Goal: Task Accomplishment & Management: Manage account settings

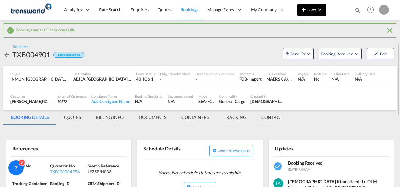
click at [319, 7] on md-icon "icon-chevron-down" at bounding box center [320, 10] width 8 height 8
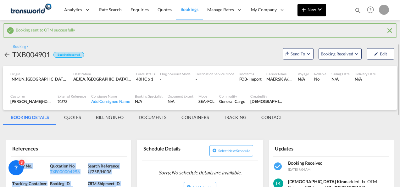
scroll to position [31, 0]
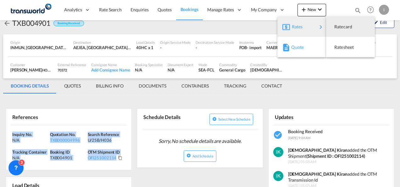
click at [287, 45] on md-icon "button" at bounding box center [286, 48] width 8 height 8
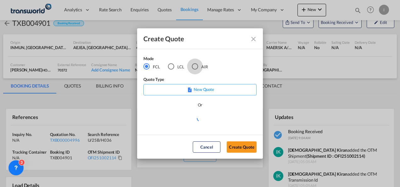
click at [197, 69] on div "AIR" at bounding box center [195, 66] width 6 height 6
click at [232, 153] on md-dialog-actions "Cancel Create Quote" at bounding box center [200, 147] width 126 height 24
click at [233, 150] on button "Create Quote" at bounding box center [242, 146] width 30 height 11
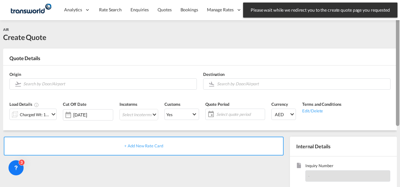
drag, startPoint x: 398, startPoint y: 112, endPoint x: 401, endPoint y: 36, distance: 76.4
click at [399, 36] on html "Please wait while we redirect you to the create quote page you requested Press …" at bounding box center [200, 93] width 400 height 187
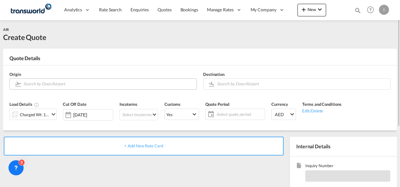
click at [102, 86] on input "Search by Door/Airport" at bounding box center [108, 83] width 170 height 11
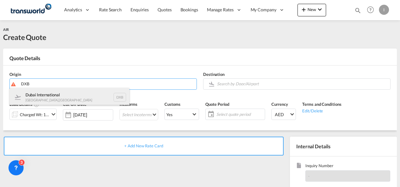
click at [76, 96] on div "Dubai International [GEOGRAPHIC_DATA] , [GEOGRAPHIC_DATA] DXB" at bounding box center [69, 97] width 119 height 19
type input "Dubai International, [GEOGRAPHIC_DATA], DXB"
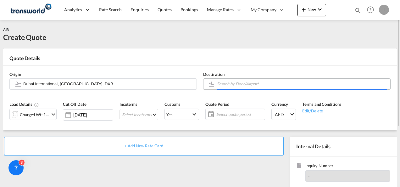
click at [248, 83] on input "Search by Door/Airport" at bounding box center [302, 83] width 170 height 11
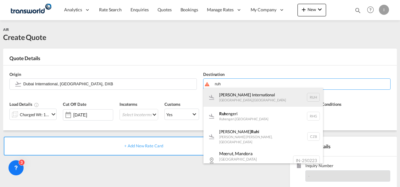
click at [242, 97] on div "[PERSON_NAME] International [GEOGRAPHIC_DATA] , [GEOGRAPHIC_DATA] RUH" at bounding box center [262, 97] width 119 height 19
type input "[PERSON_NAME] International, [GEOGRAPHIC_DATA], RUH"
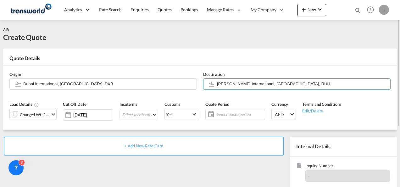
click at [47, 117] on div "Charged Wt: 1.00 KG" at bounding box center [35, 114] width 30 height 9
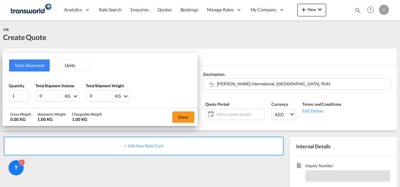
click at [45, 94] on input "0" at bounding box center [51, 96] width 25 height 11
type input "512"
type input "1368"
click at [187, 117] on button "Done" at bounding box center [183, 116] width 22 height 11
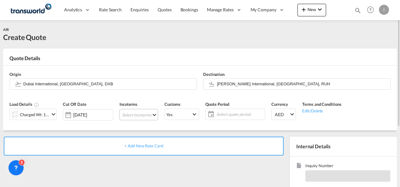
click at [133, 117] on md-select "Select Incoterms CPT - import Carrier Paid to FOB - import Free on Board DPU - …" at bounding box center [138, 114] width 39 height 11
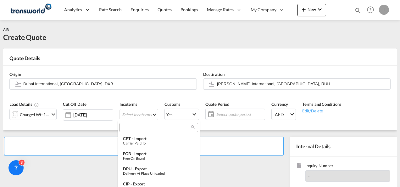
click at [129, 130] on div at bounding box center [158, 127] width 79 height 9
click at [129, 127] on input "search" at bounding box center [156, 127] width 70 height 6
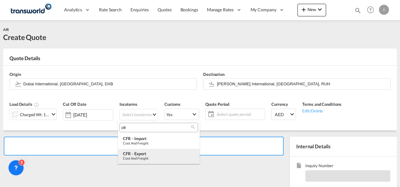
type input "cfr"
click at [135, 152] on div "CFR - export" at bounding box center [159, 153] width 72 height 5
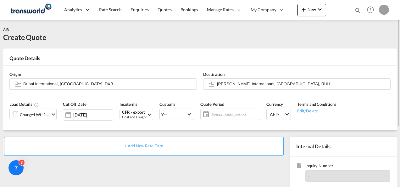
click at [212, 114] on span "Select quote period" at bounding box center [234, 114] width 47 height 6
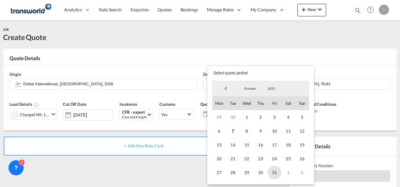
click at [273, 173] on span "31" at bounding box center [274, 172] width 14 height 14
click at [175, 155] on md-backdrop at bounding box center [200, 93] width 400 height 187
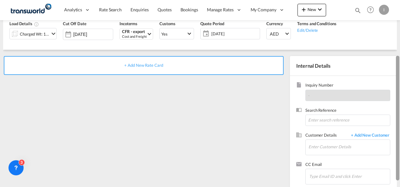
drag, startPoint x: 397, startPoint y: 76, endPoint x: 398, endPoint y: 131, distance: 54.4
click at [398, 131] on div at bounding box center [397, 118] width 3 height 124
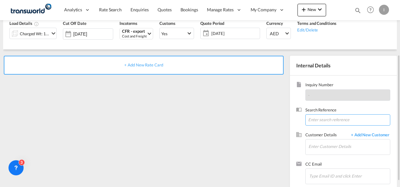
click at [311, 120] on input at bounding box center [347, 119] width 85 height 11
paste input "TWI 22016"
type input "TWI 22016"
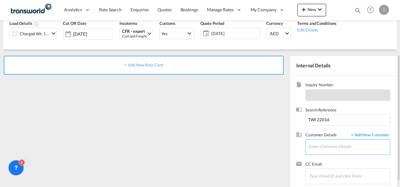
click at [317, 146] on input "Enter Customer Details" at bounding box center [348, 146] width 81 height 14
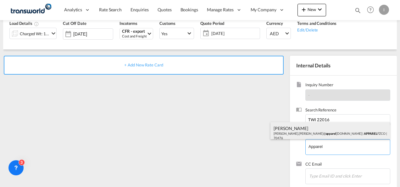
click at [298, 131] on div "[PERSON_NAME] [PERSON_NAME].[PERSON_NAME]@ apparel [DOMAIN_NAME] | APPAREL FZCO…" at bounding box center [329, 132] width 119 height 21
type input "APPAREL FZCO, [PERSON_NAME], [PERSON_NAME][EMAIL_ADDRESS][PERSON_NAME][DOMAIN_N…"
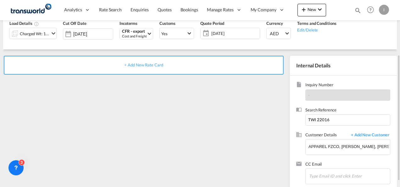
click at [146, 65] on span "+ Add New Rate Card" at bounding box center [143, 64] width 39 height 5
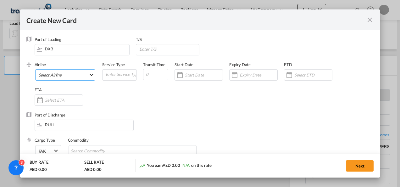
click at [58, 76] on md-select "Select Airline AIR EXPRESS S.A. (1166- / -) CMA CGM Air Cargo (1140-2C / -) DDW…" at bounding box center [65, 74] width 60 height 11
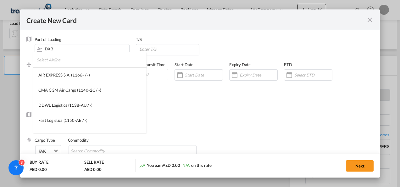
click at [58, 57] on input "search" at bounding box center [92, 59] width 110 height 15
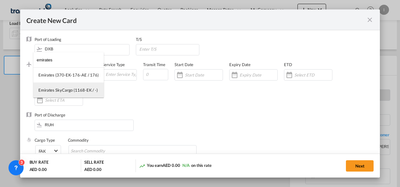
type input "emirates"
click at [62, 91] on div "Emirates SkyCargo (1168-EK / -)" at bounding box center [67, 90] width 59 height 6
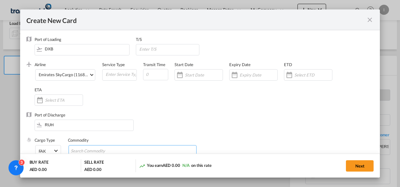
click at [111, 148] on input "Search Commodity" at bounding box center [100, 151] width 58 height 10
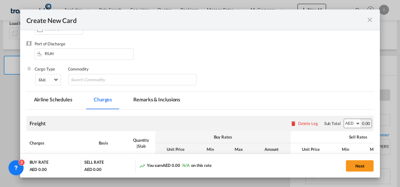
scroll to position [72, 0]
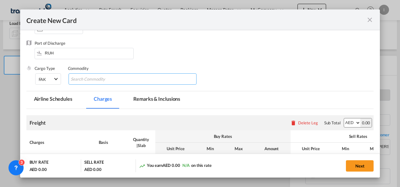
click at [94, 79] on input "Chips input." at bounding box center [100, 79] width 58 height 10
type input "General Cargo"
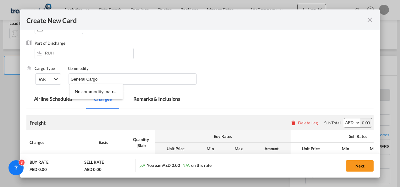
click at [221, 88] on div "Cargo Type FAK FAK GCR GDSM General Cargo Hazardous Cargo Ambient Foodstuff Chi…" at bounding box center [204, 77] width 339 height 25
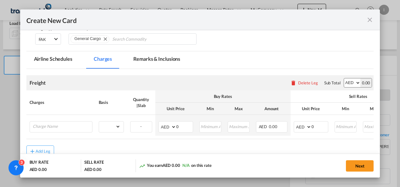
scroll to position [123, 0]
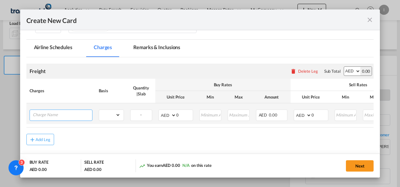
click at [52, 117] on input "Charge Name" at bounding box center [62, 114] width 59 height 9
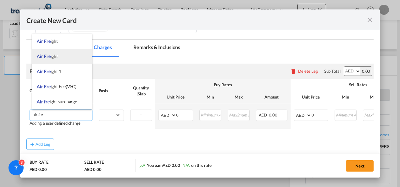
click at [53, 59] on li "Air Fre ight" at bounding box center [62, 56] width 60 height 15
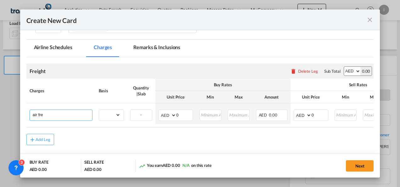
type input "Air Freight"
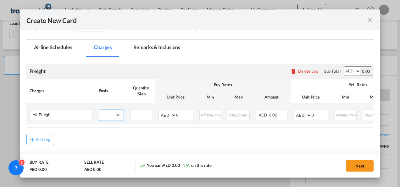
click at [107, 111] on select "gross_weight volumetric_weight per_shipment per_bl per_km % on air freight per_…" at bounding box center [109, 115] width 21 height 10
click at [99, 110] on select "gross_weight volumetric_weight per_shipment per_bl per_km % on air freight per_…" at bounding box center [109, 115] width 21 height 10
click at [114, 111] on select "gross_weight volumetric_weight per_shipment per_bl per_km % on air freight per_…" at bounding box center [109, 115] width 21 height 10
select select "chargeable_weight"
click at [99, 110] on select "gross_weight volumetric_weight per_shipment per_bl per_km % on air freight per_…" at bounding box center [109, 115] width 21 height 10
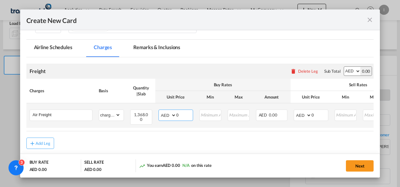
click at [176, 114] on input "0" at bounding box center [184, 114] width 16 height 9
type input "6.23"
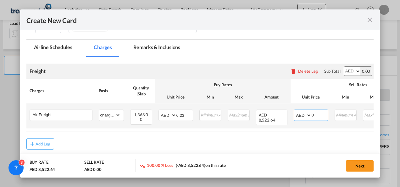
click at [311, 114] on input "0" at bounding box center [319, 114] width 16 height 9
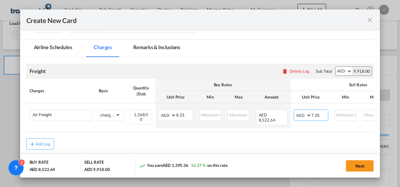
type input "7.25"
click at [280, 165] on div "Next" at bounding box center [307, 165] width 131 height 13
click at [359, 169] on button "Next" at bounding box center [360, 165] width 28 height 11
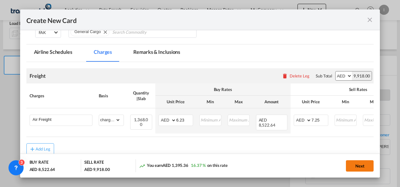
scroll to position [0, 0]
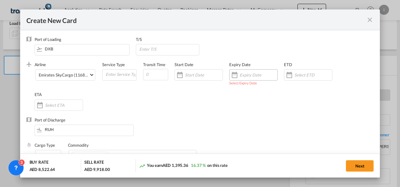
click at [260, 77] on input "Create New Card ..." at bounding box center [258, 74] width 38 height 5
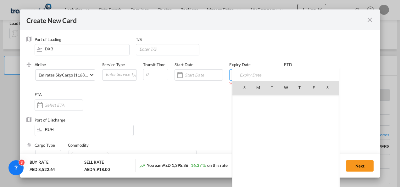
scroll to position [145675, 0]
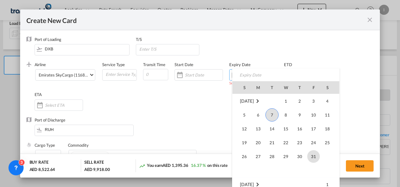
click at [311, 154] on span "31" at bounding box center [313, 156] width 13 height 13
type input "[DATE]"
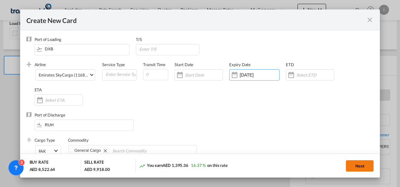
click at [350, 166] on button "Next" at bounding box center [360, 165] width 28 height 11
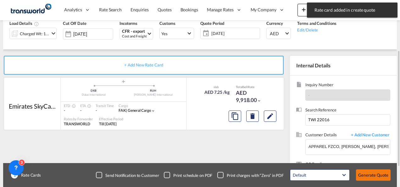
click at [373, 174] on button "Generate Quote" at bounding box center [373, 174] width 35 height 11
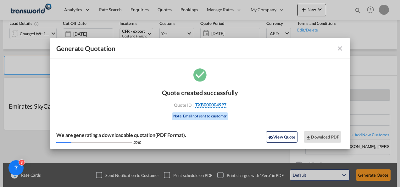
click at [209, 107] on span "TXB000004997" at bounding box center [210, 105] width 31 height 6
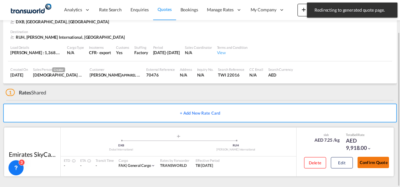
click at [366, 166] on button "Confirm Quote" at bounding box center [372, 162] width 31 height 11
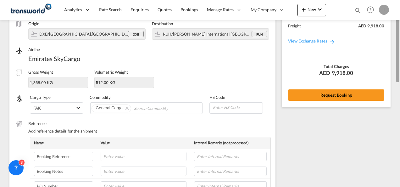
scroll to position [34, 0]
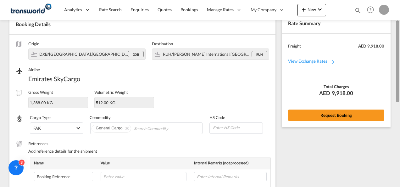
drag, startPoint x: 397, startPoint y: 136, endPoint x: 390, endPoint y: 78, distance: 59.2
click at [399, 49] on div at bounding box center [397, 61] width 3 height 82
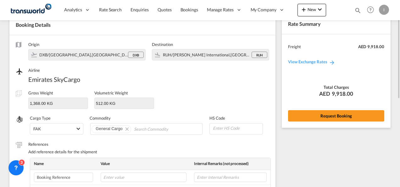
click at [341, 125] on div "Rate Summary Freight AED 9,918.00 View Exchange Rates Total Charges AED 9,918.0…" at bounding box center [336, 70] width 109 height 113
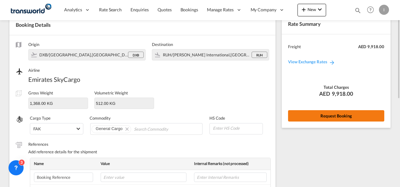
click at [340, 118] on button "Request Booking" at bounding box center [336, 115] width 96 height 11
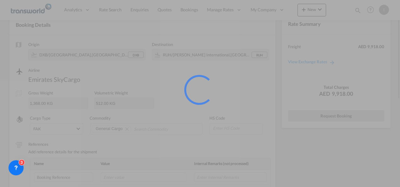
scroll to position [12, 0]
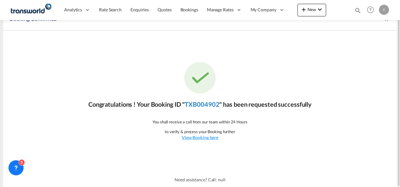
click at [199, 102] on link "TXB004902" at bounding box center [201, 104] width 35 height 8
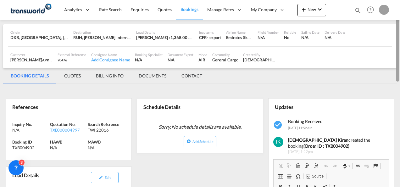
scroll to position [22, 0]
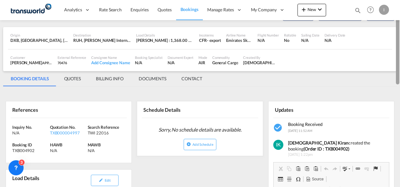
drag, startPoint x: 397, startPoint y: 136, endPoint x: 365, endPoint y: 74, distance: 70.3
click at [397, 65] on div at bounding box center [397, 46] width 3 height 75
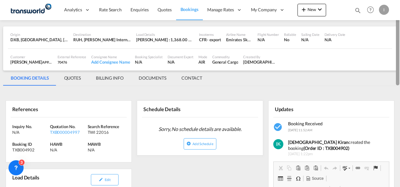
drag, startPoint x: 399, startPoint y: 76, endPoint x: 399, endPoint y: 28, distance: 48.1
click at [399, 28] on div at bounding box center [399, 93] width 1 height 184
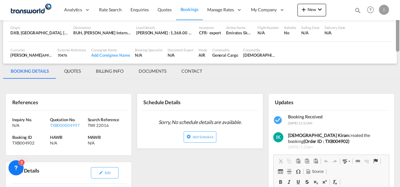
scroll to position [0, 0]
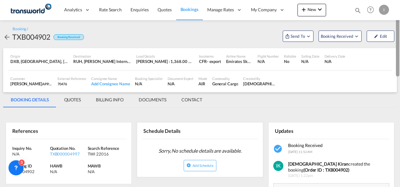
drag, startPoint x: 398, startPoint y: 109, endPoint x: 399, endPoint y: 12, distance: 96.5
click at [399, 12] on md-content "Analytics Reports Dashboard Rate Search Enquiries Quotes Bookings" at bounding box center [200, 93] width 400 height 187
click at [298, 36] on span "Send To" at bounding box center [298, 36] width 16 height 6
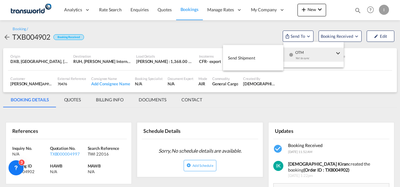
click at [301, 57] on div "Yet to sync" at bounding box center [314, 59] width 39 height 13
click at [252, 55] on span "Send Shipment" at bounding box center [241, 58] width 27 height 10
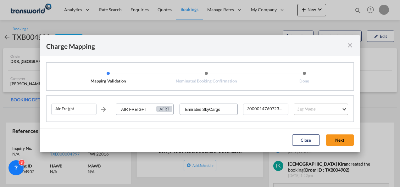
click at [302, 111] on md-select "Leg Name HANDLING ORIGIN HANDLING DESTINATION OTHERS TL PICK UP CUSTOMS ORIGIN …" at bounding box center [321, 108] width 54 height 11
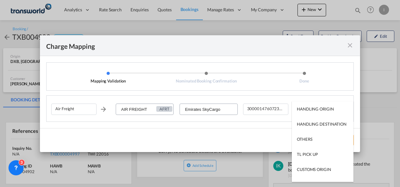
scroll to position [40, 0]
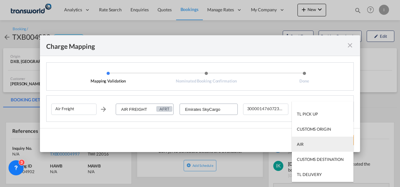
click at [299, 146] on div "AIR" at bounding box center [300, 144] width 7 height 6
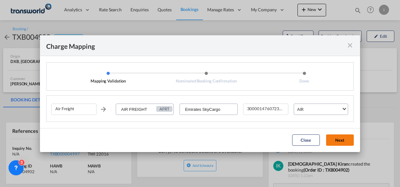
click at [335, 141] on button "Next" at bounding box center [340, 139] width 28 height 11
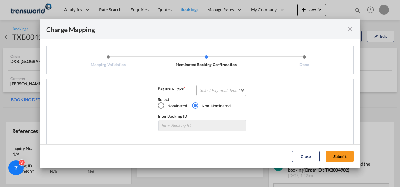
click at [211, 88] on md-select "Select Payment Type COLLECT PREPAID" at bounding box center [221, 90] width 50 height 11
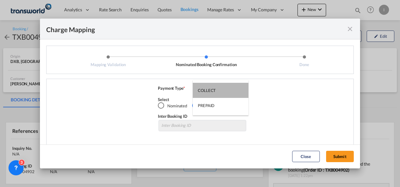
click at [211, 88] on div "COLLECT" at bounding box center [207, 90] width 18 height 6
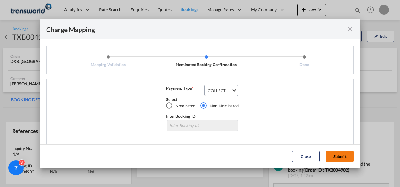
click at [326, 157] on button "Submit" at bounding box center [340, 156] width 28 height 11
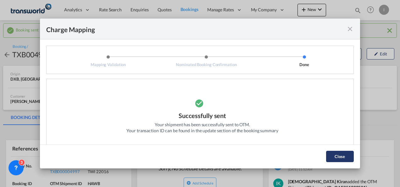
click at [333, 157] on button "Close" at bounding box center [340, 156] width 28 height 11
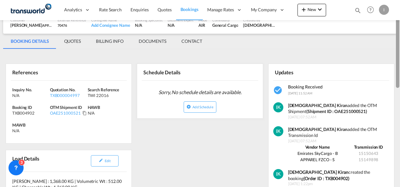
drag, startPoint x: 399, startPoint y: 48, endPoint x: 399, endPoint y: 77, distance: 28.6
click at [399, 77] on div at bounding box center [399, 85] width 1 height 184
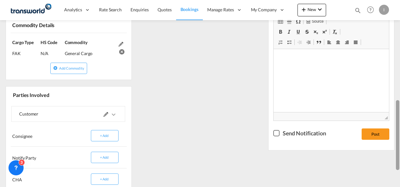
drag, startPoint x: 399, startPoint y: 108, endPoint x: 399, endPoint y: 79, distance: 28.6
click at [399, 73] on div at bounding box center [399, 93] width 1 height 184
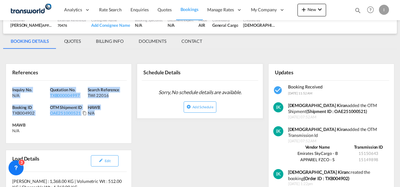
drag, startPoint x: 111, startPoint y: 118, endPoint x: -1, endPoint y: 88, distance: 116.6
click at [0, 88] on html "Analytics Reports Dashboard Rate Search Enquiries Quotes" at bounding box center [200, 93] width 400 height 187
copy div "Inquiry No. N/A Quotation No. TXB000004997 Search Reference TWI 22016 Booking I…"
